Goal: Check status: Check status

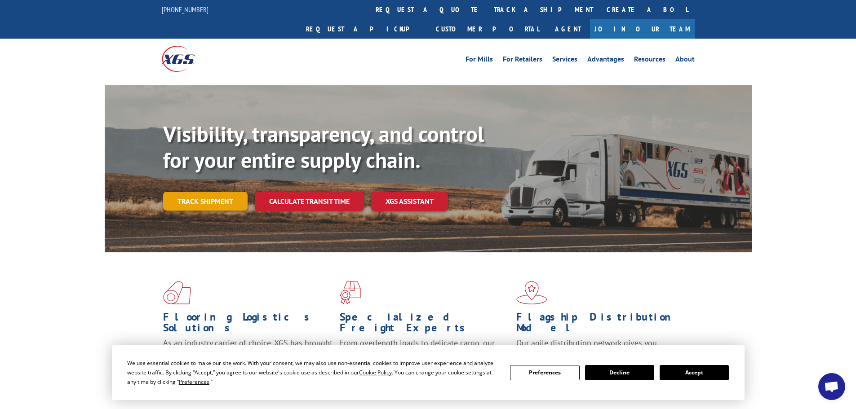
click at [217, 192] on link "Track shipment" at bounding box center [205, 201] width 84 height 19
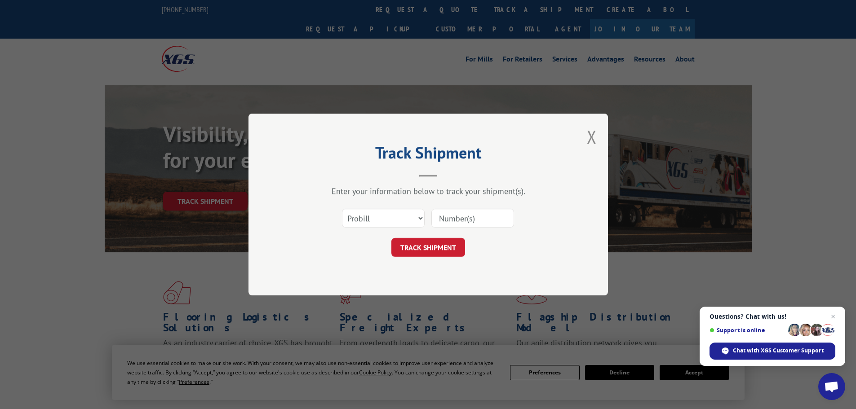
click at [464, 219] on input at bounding box center [472, 218] width 83 height 19
paste input "17479334"
type input "17479334"
click at [450, 247] on button "TRACK SHIPMENT" at bounding box center [428, 247] width 74 height 19
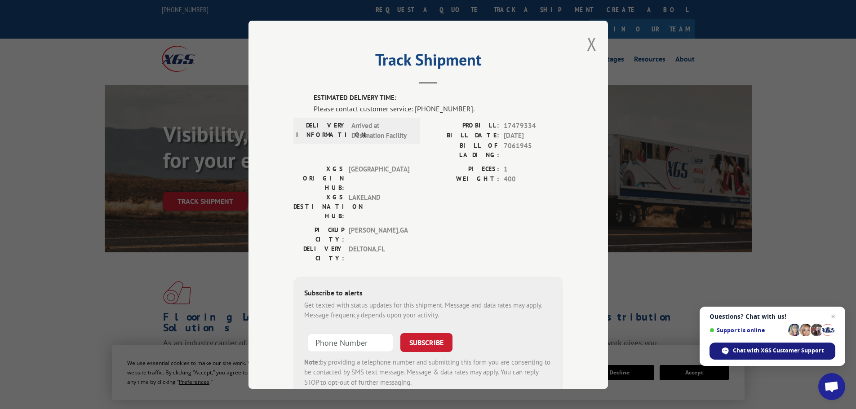
click at [775, 353] on span "Chat with XGS Customer Support" at bounding box center [778, 351] width 91 height 8
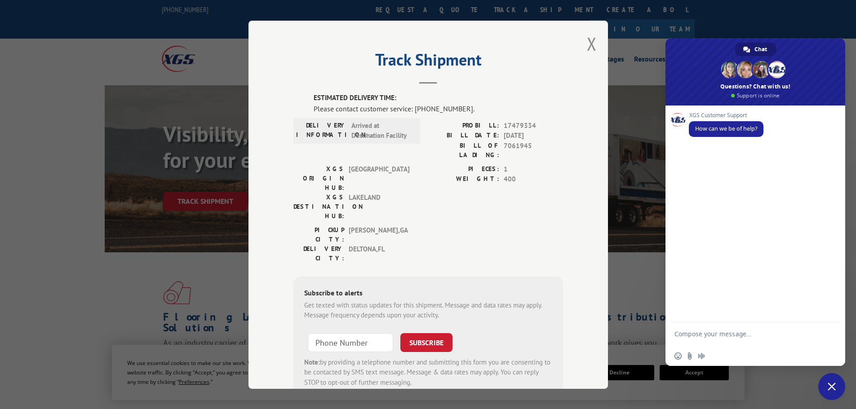
click at [733, 337] on textarea "Compose your message..." at bounding box center [745, 338] width 142 height 16
paste textarea "17479334"
type textarea "17479334"
click at [830, 337] on span "Send" at bounding box center [829, 335] width 7 height 7
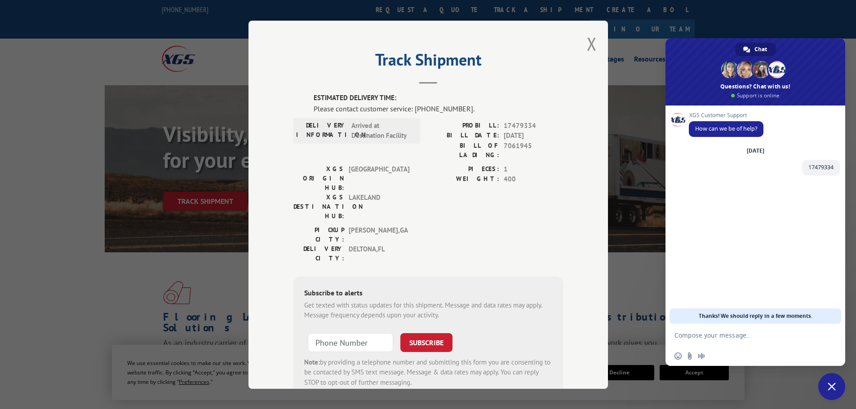
click at [750, 334] on textarea "Compose your message..." at bounding box center [745, 336] width 142 height 8
click at [712, 254] on div "XGS Customer Support How can we be of help? [DATE] 17479334 Just now" at bounding box center [755, 215] width 180 height 218
click at [587, 48] on button "Close modal" at bounding box center [592, 44] width 10 height 24
